Goal: Check status: Check status

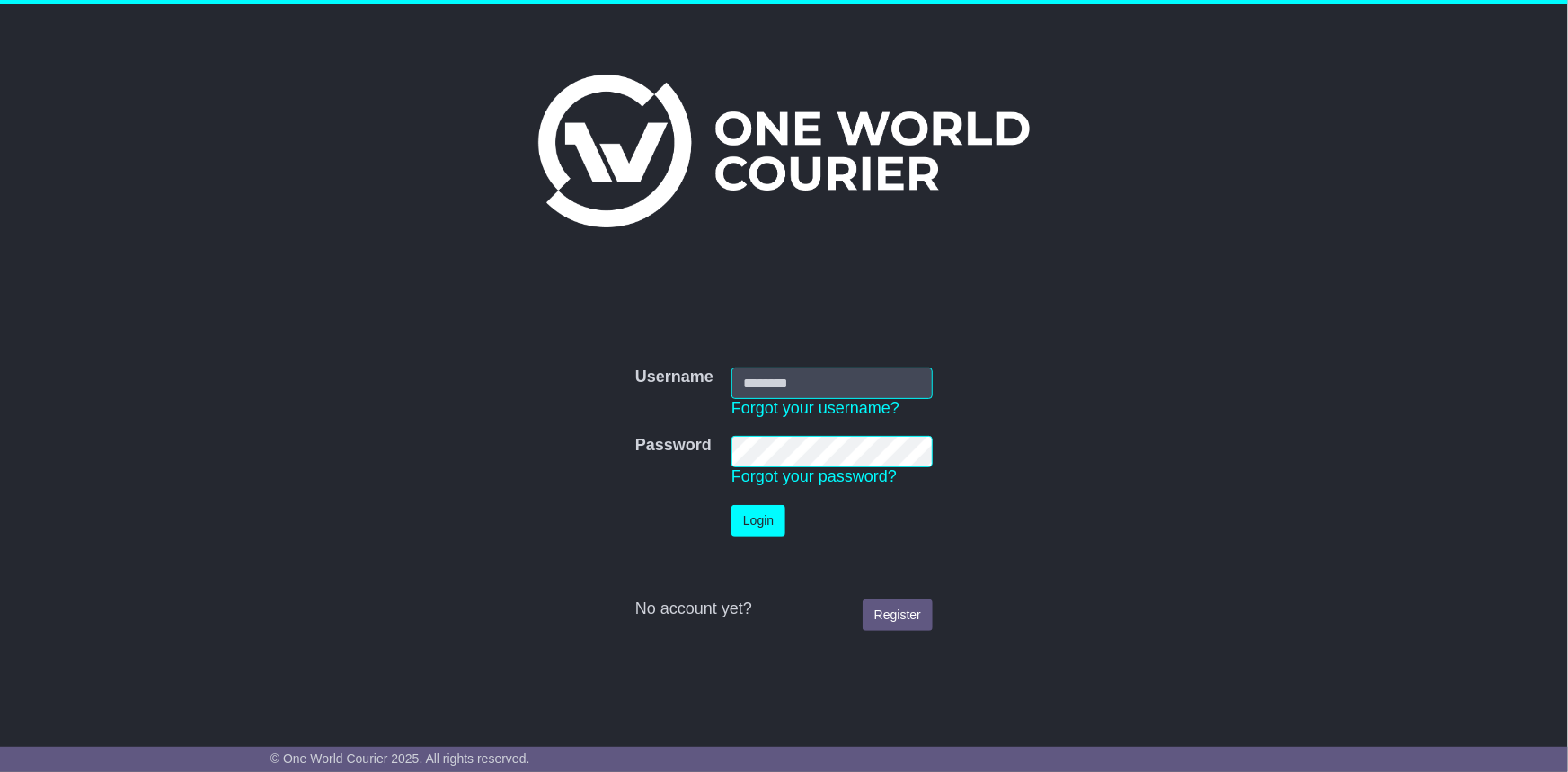
type input "**********"
click at [745, 509] on button "Login" at bounding box center [759, 521] width 54 height 32
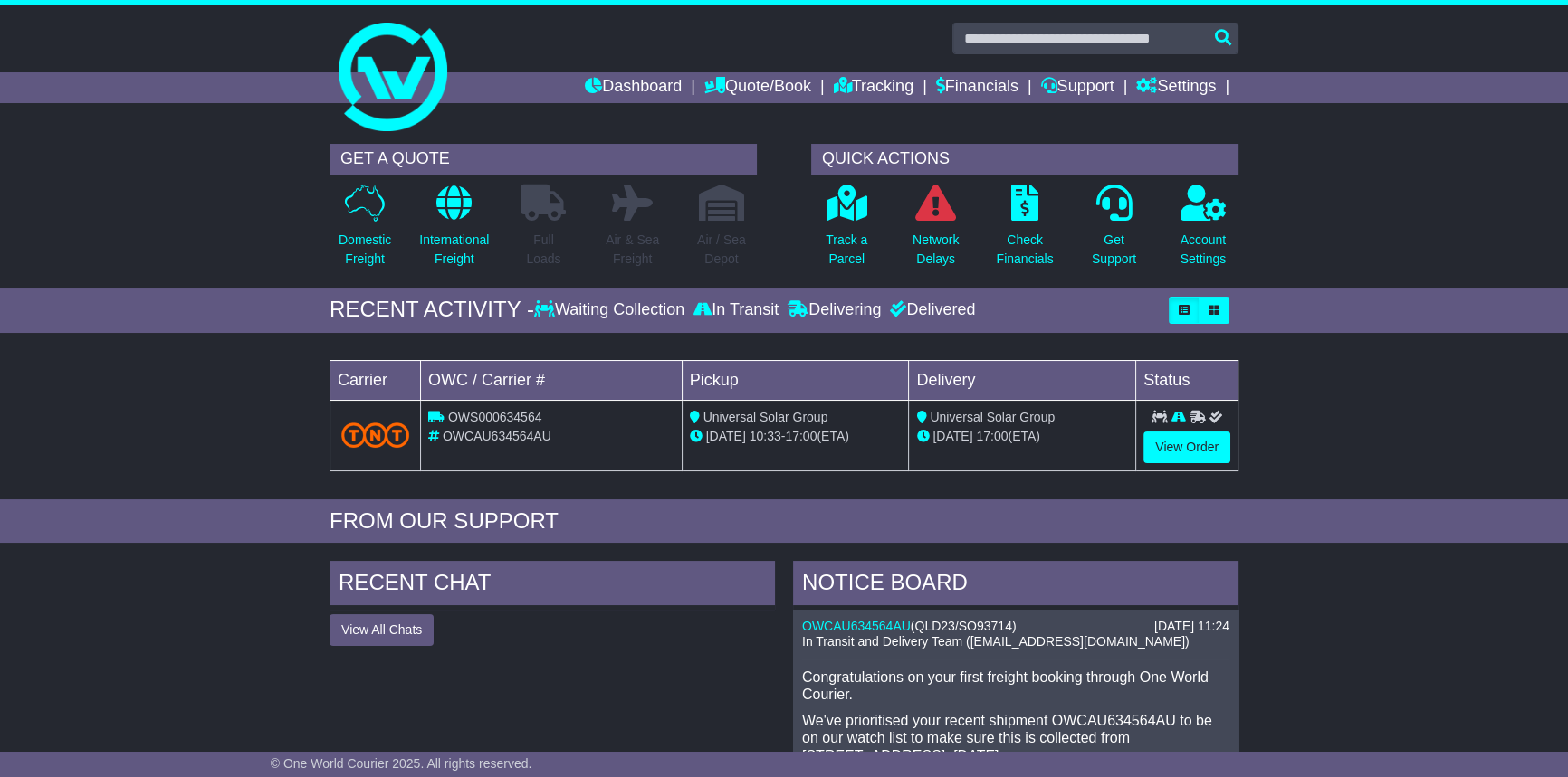
click at [1004, 434] on span "17:00" at bounding box center [991, 435] width 32 height 14
click at [992, 435] on span "17:00" at bounding box center [991, 435] width 32 height 14
click at [1201, 447] on link "View Order" at bounding box center [1186, 447] width 87 height 32
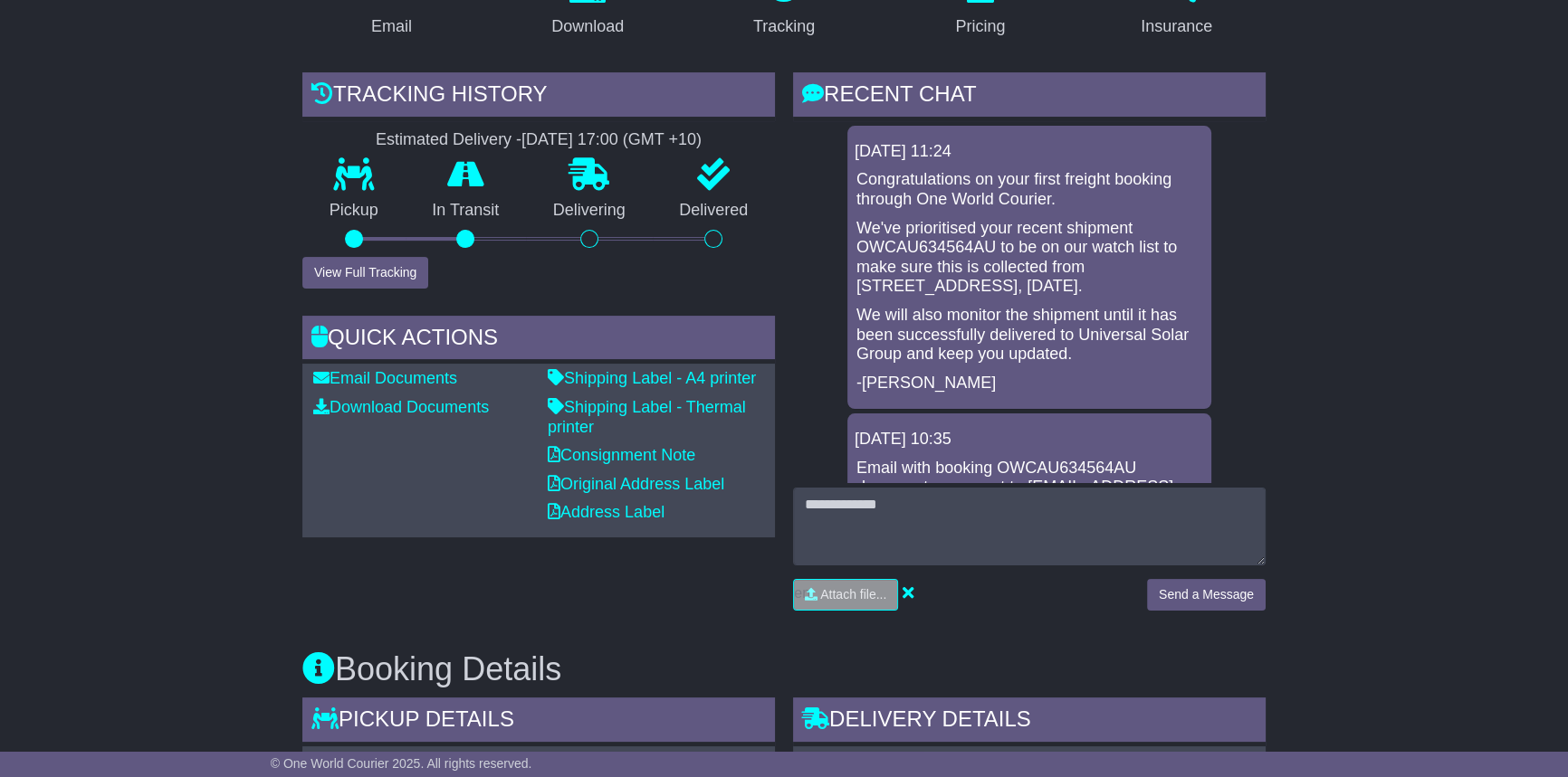
scroll to position [329, 0]
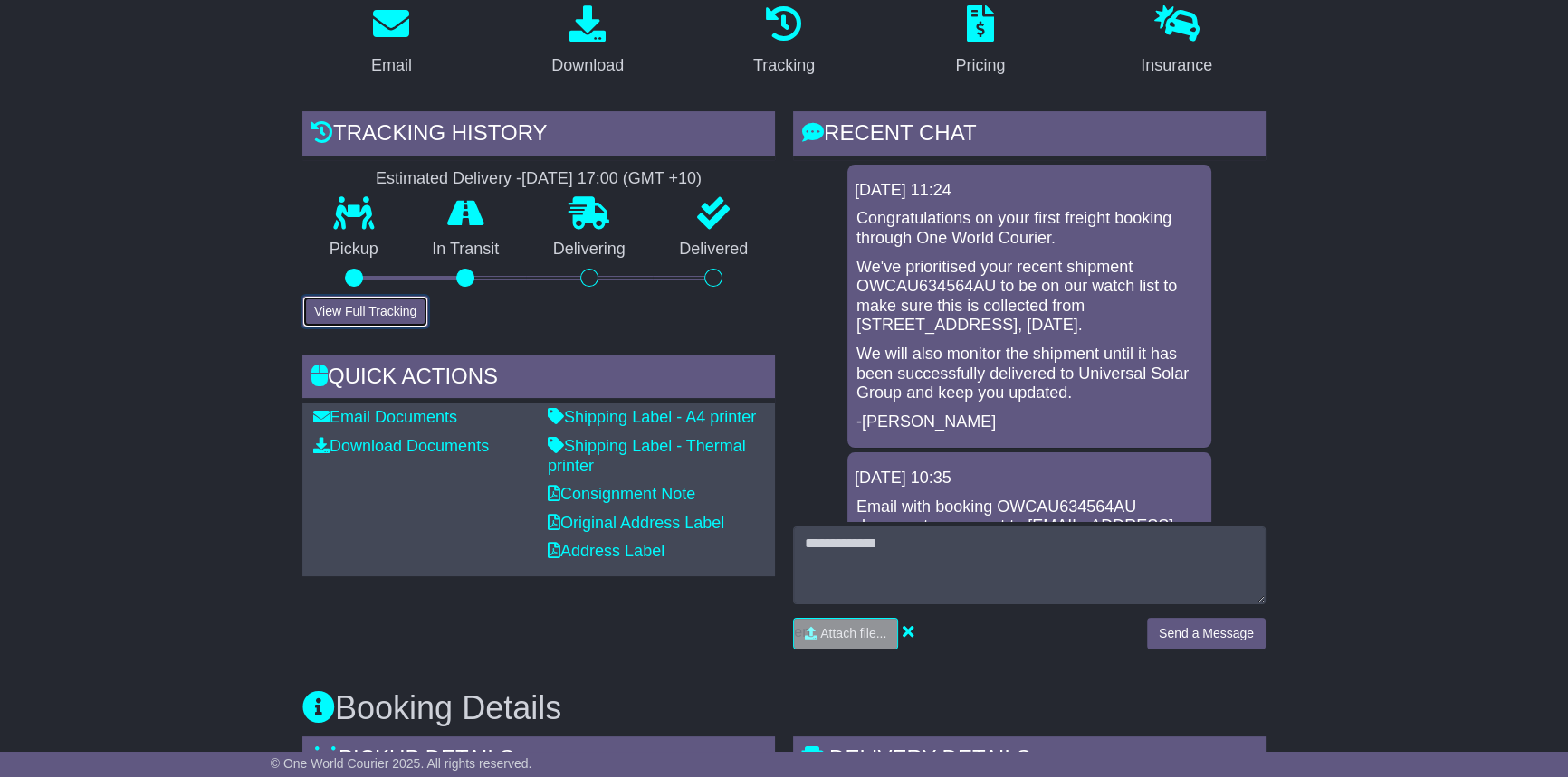
click at [383, 309] on button "View Full Tracking" at bounding box center [366, 312] width 126 height 32
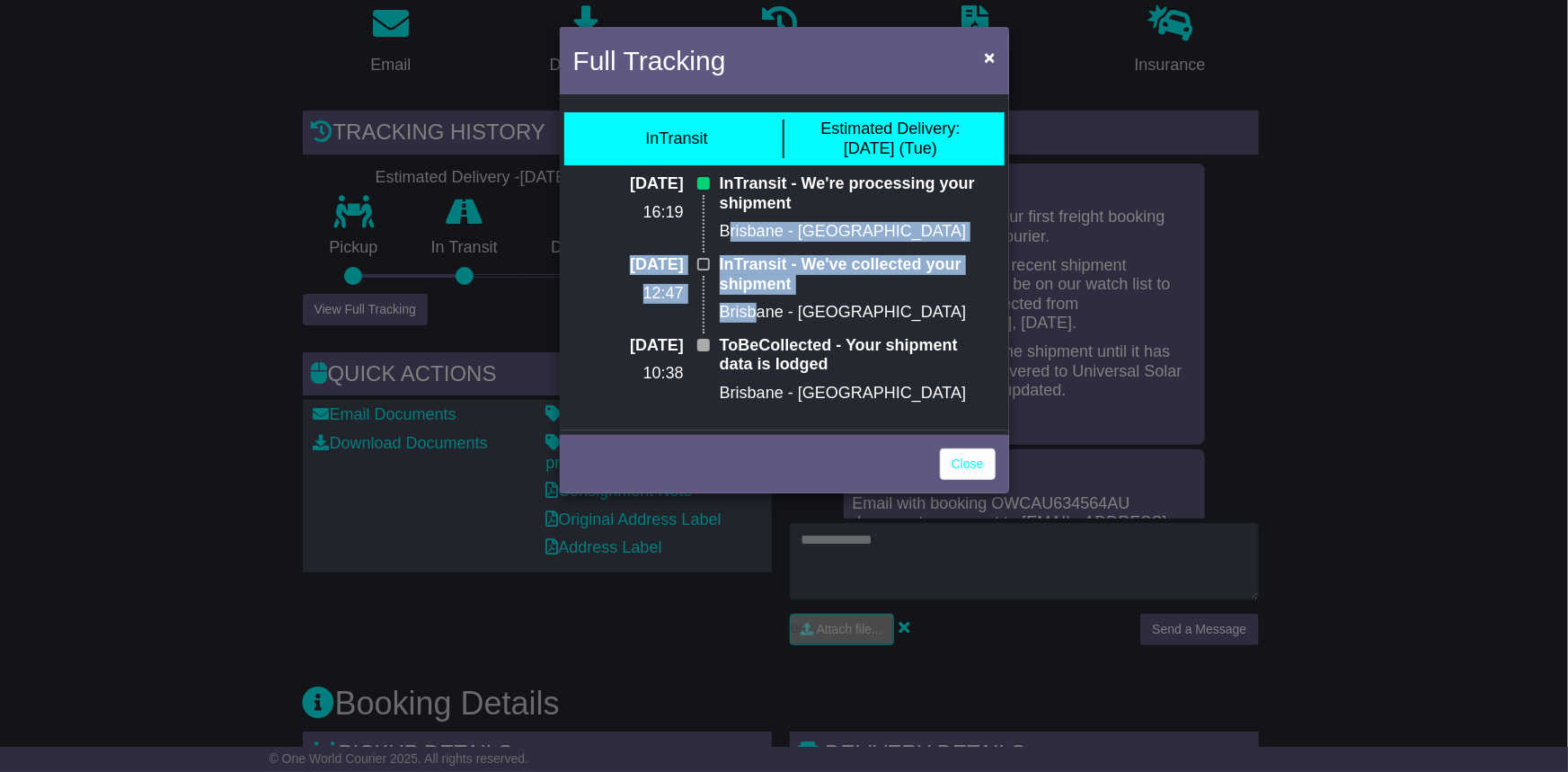
drag, startPoint x: 735, startPoint y: 273, endPoint x: 755, endPoint y: 332, distance: 62.3
click at [755, 332] on div "15 Aug 2025 16:19 InTransit - We're processing your shipment Brisbane - Redbank…" at bounding box center [784, 295] width 441 height 241
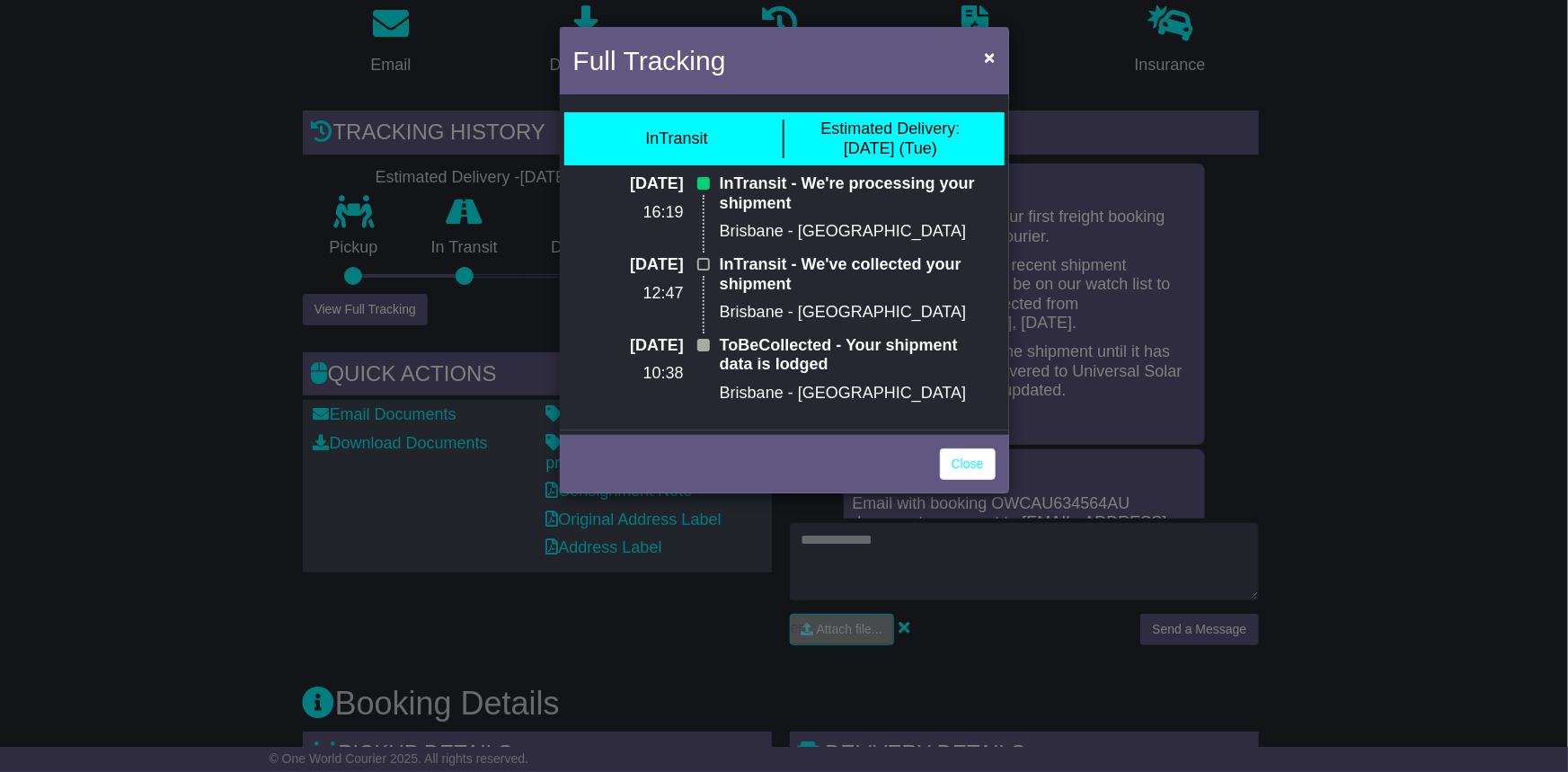
click at [928, 360] on p "ToBeCollected - Your shipment data is lodged" at bounding box center [857, 355] width 276 height 38
click at [970, 465] on link "Close" at bounding box center [968, 464] width 56 height 32
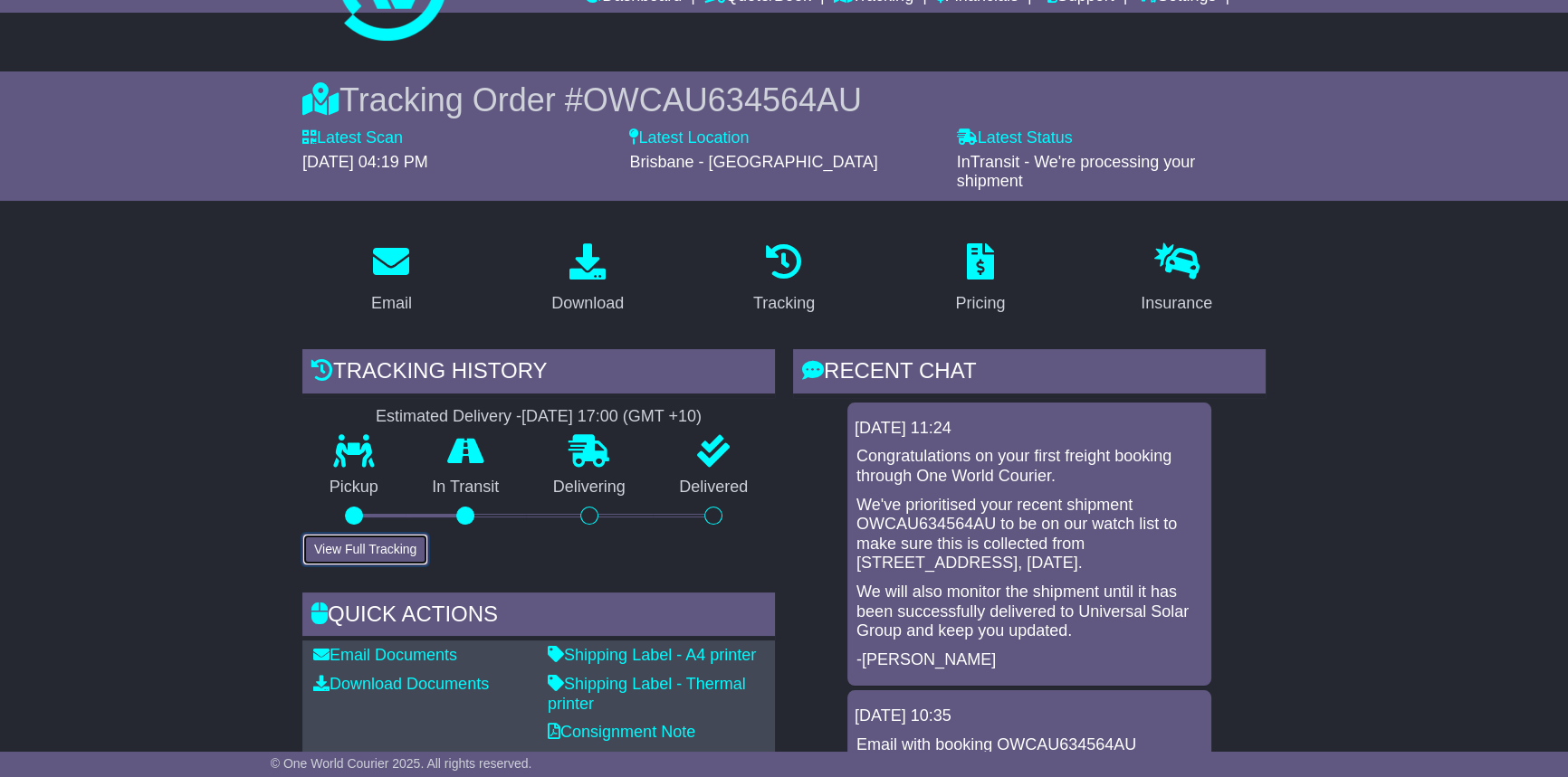
scroll to position [81, 0]
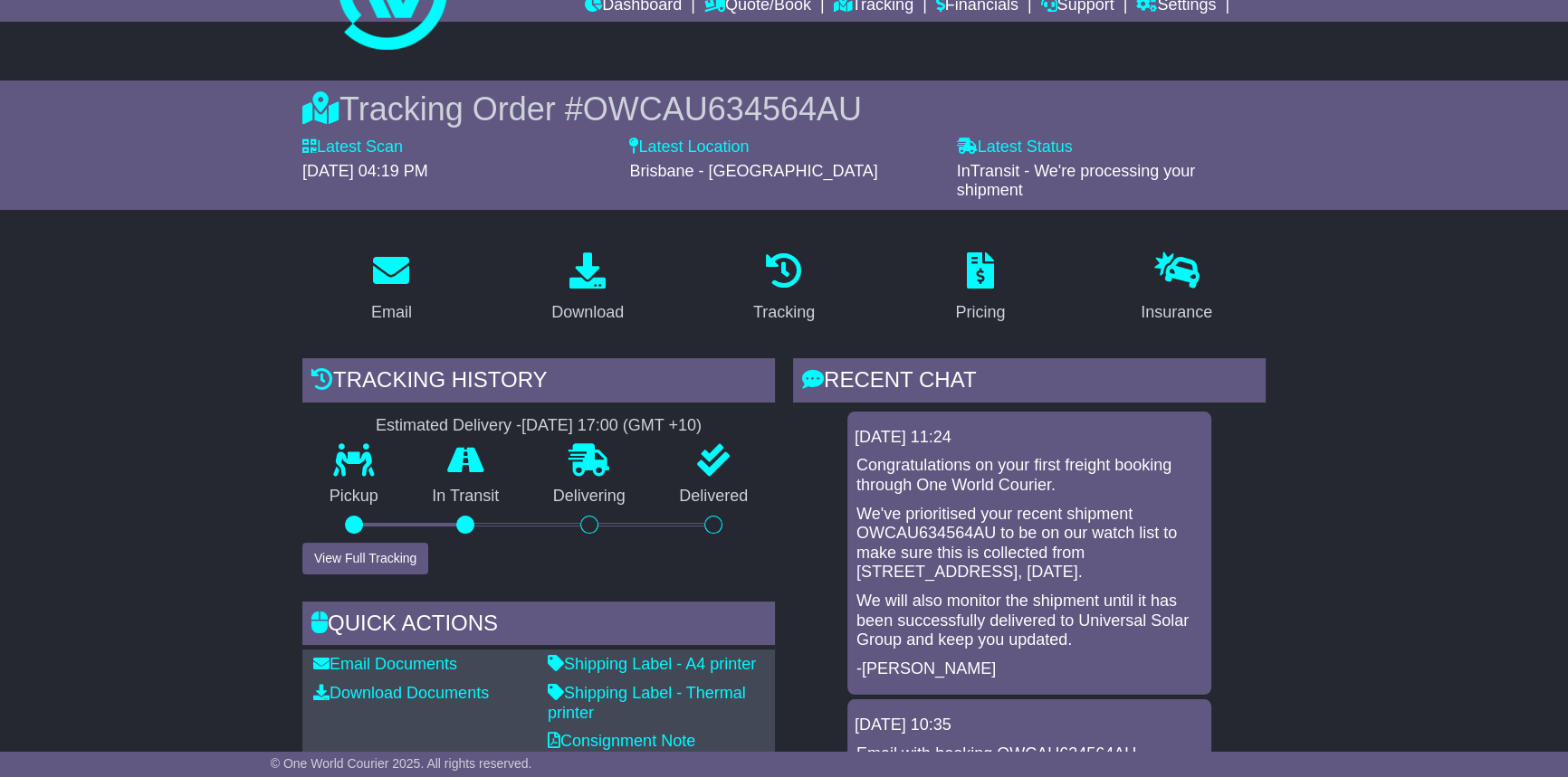
drag, startPoint x: 501, startPoint y: 415, endPoint x: 732, endPoint y: 413, distance: 231.0
click at [732, 416] on div "Estimated Delivery - 19 Aug 2025 - 17:00 (GMT +10)" at bounding box center [538, 426] width 472 height 20
click at [786, 482] on div "RECENT CHAT Loading... No messages 15 Aug 2025 11:24 Congratulations on your fi…" at bounding box center [1029, 634] width 491 height 552
drag, startPoint x: 738, startPoint y: 426, endPoint x: 353, endPoint y: 415, distance: 385.2
click at [353, 416] on div "Estimated Delivery - 19 Aug 2025 - 17:00 (GMT +10)" at bounding box center [538, 426] width 472 height 20
